Goal: Task Accomplishment & Management: Use online tool/utility

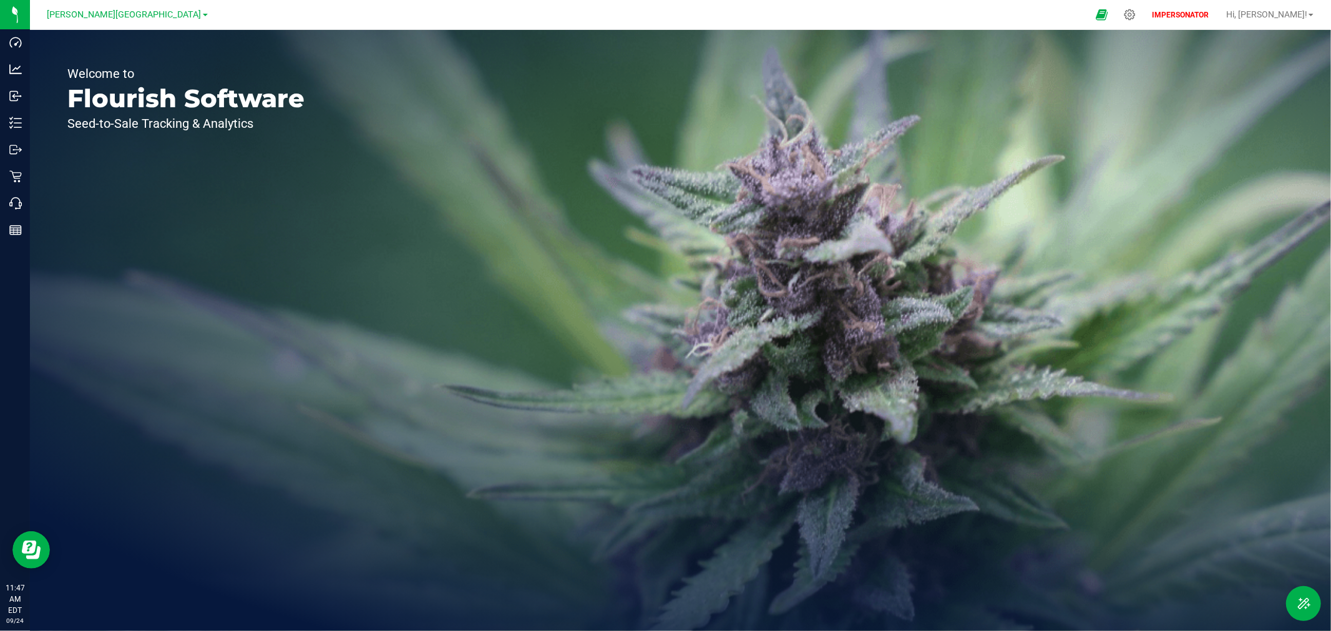
click at [121, 1] on nav "[PERSON_NAME] Springs WC IMPERSONATOR Hi, [PERSON_NAME]!" at bounding box center [680, 15] width 1301 height 30
click at [119, 14] on span "[PERSON_NAME][GEOGRAPHIC_DATA]" at bounding box center [124, 14] width 154 height 11
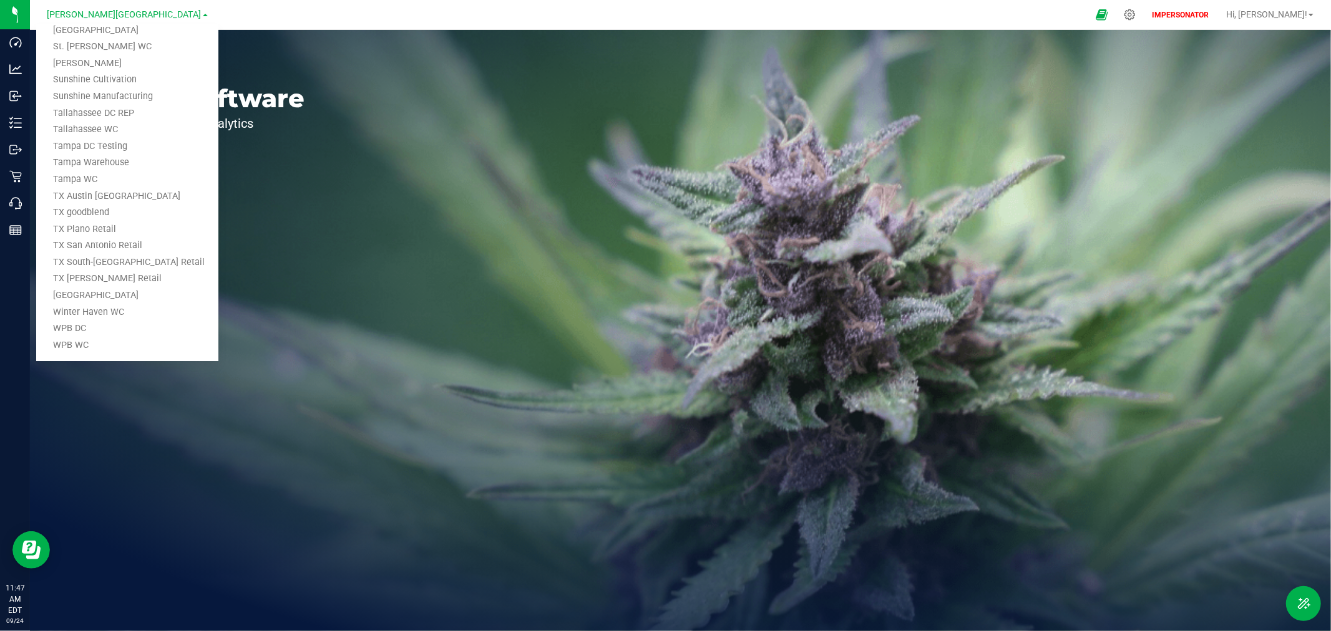
scroll to position [811, 0]
click at [105, 155] on link "Tampa Warehouse" at bounding box center [127, 161] width 182 height 17
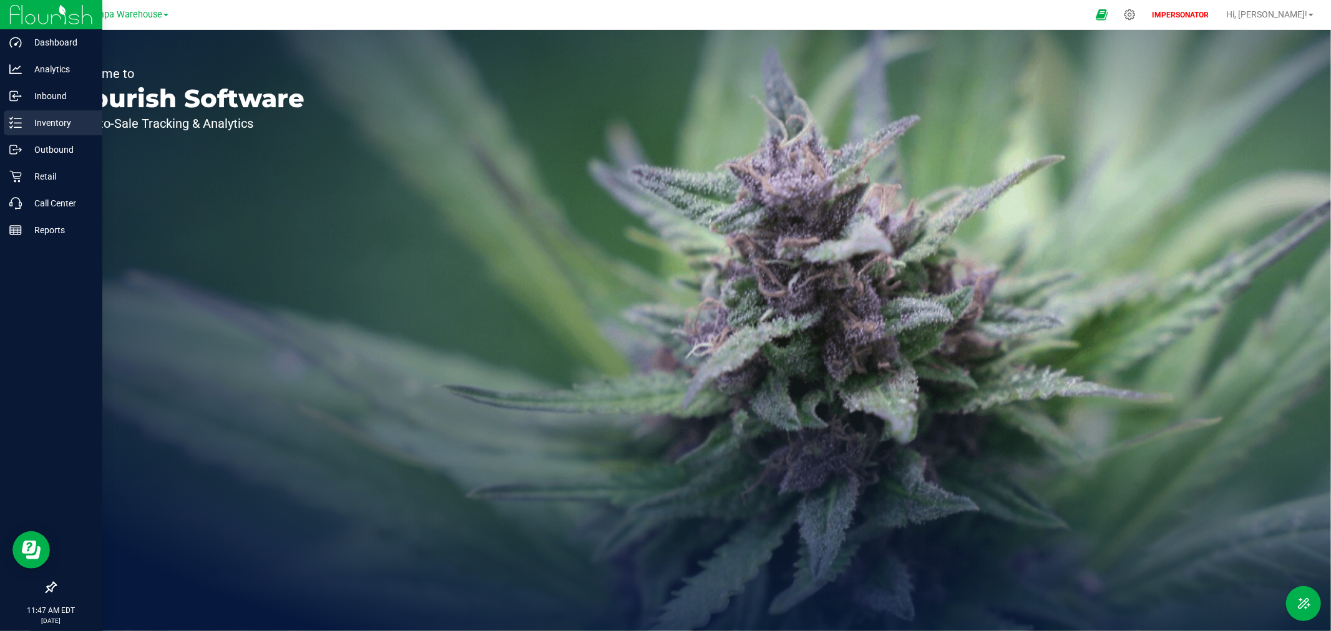
click at [12, 124] on icon at bounding box center [15, 123] width 12 height 12
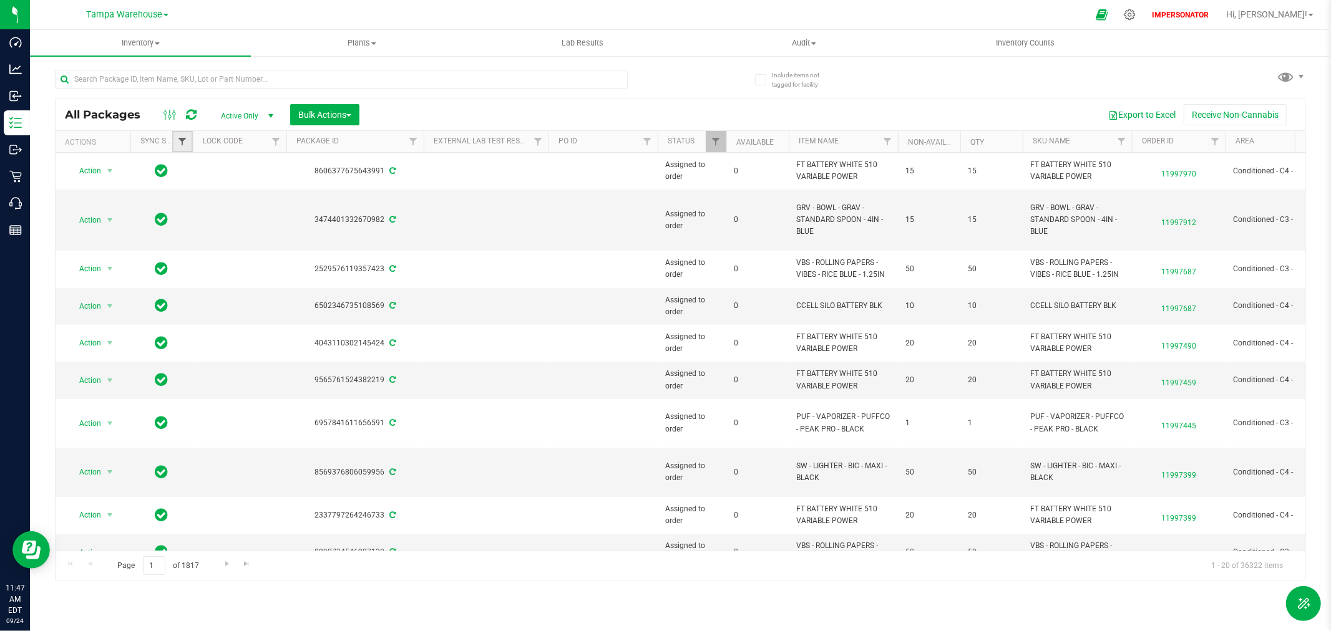
click at [182, 141] on span "Filter" at bounding box center [182, 142] width 10 height 10
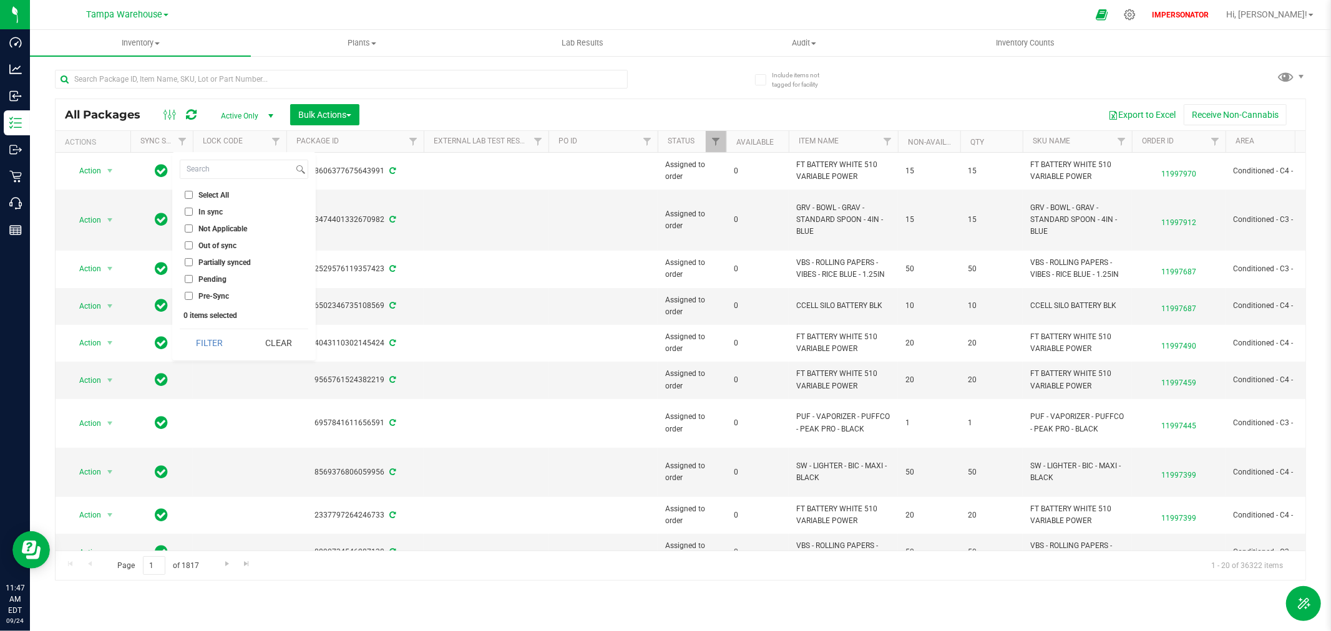
click at [186, 225] on input "Not Applicable" at bounding box center [189, 229] width 8 height 8
checkbox input "true"
click at [215, 340] on button "Filter" at bounding box center [210, 342] width 60 height 27
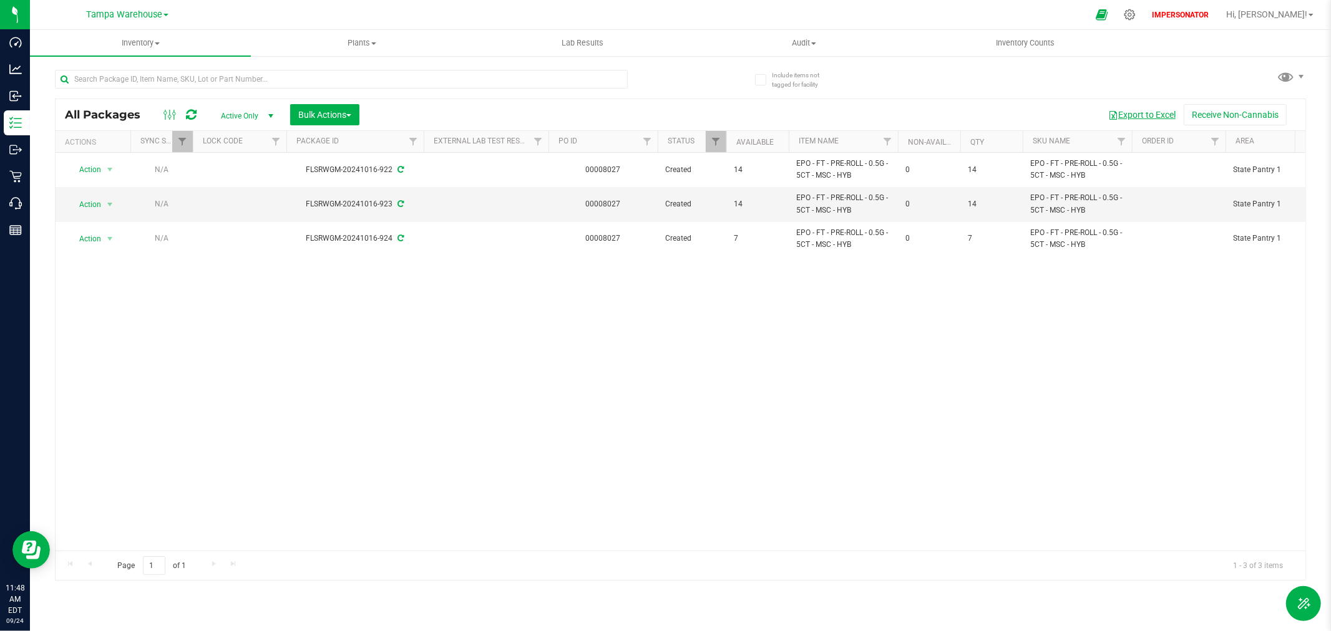
click at [1132, 116] on button "Export to Excel" at bounding box center [1142, 114] width 84 height 21
